Goal: Task Accomplishment & Management: Manage account settings

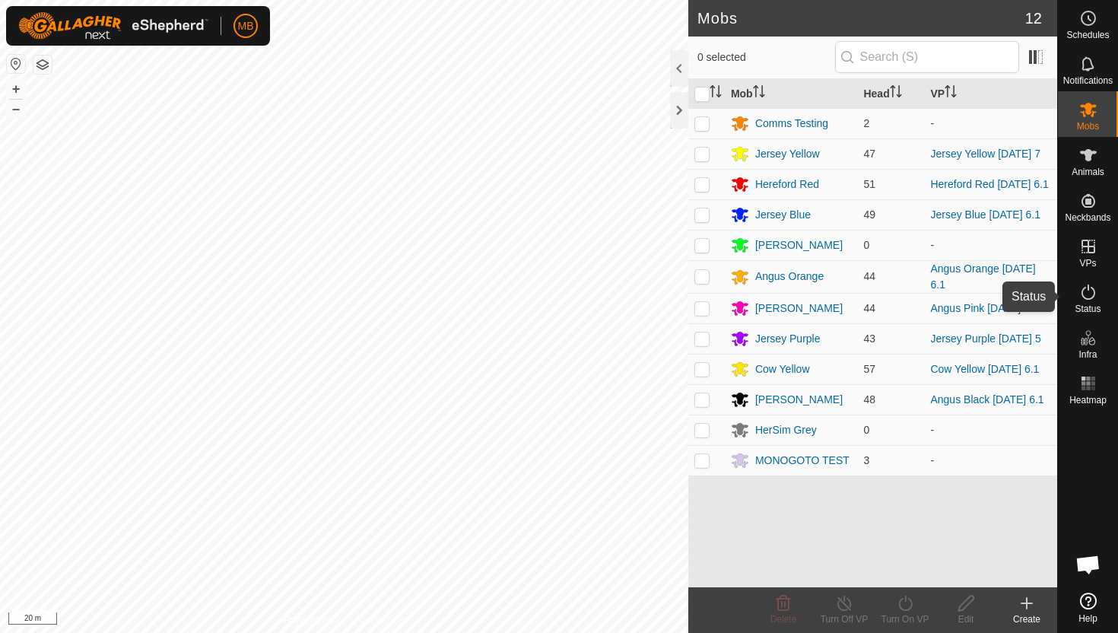
click at [1092, 290] on icon at bounding box center [1088, 292] width 18 height 18
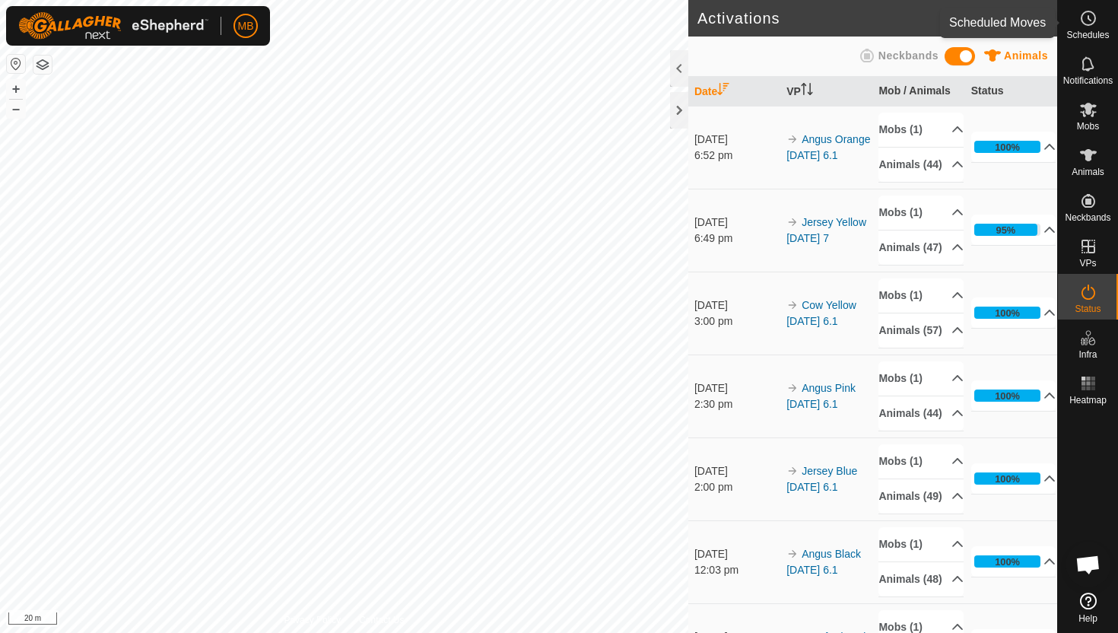
click at [1089, 22] on icon at bounding box center [1088, 18] width 18 height 18
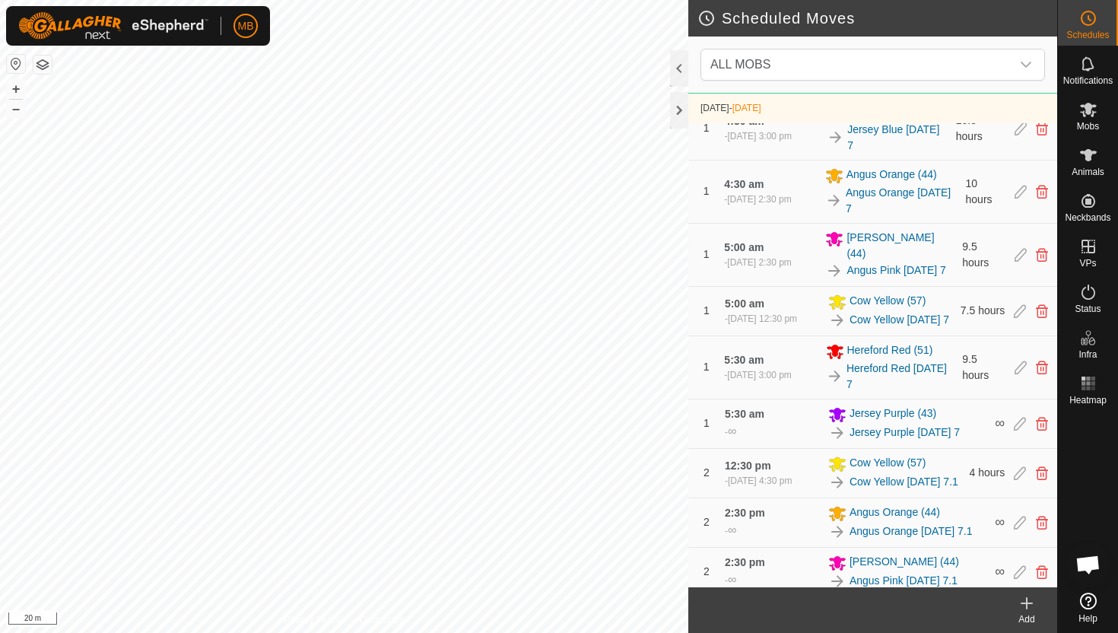
scroll to position [373, 0]
